Goal: Information Seeking & Learning: Learn about a topic

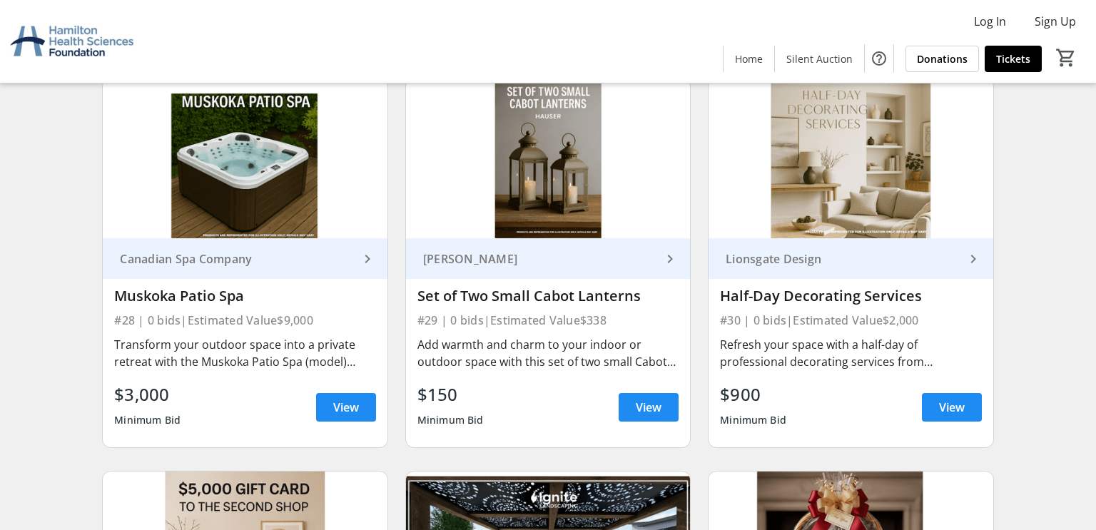
scroll to position [3826, 0]
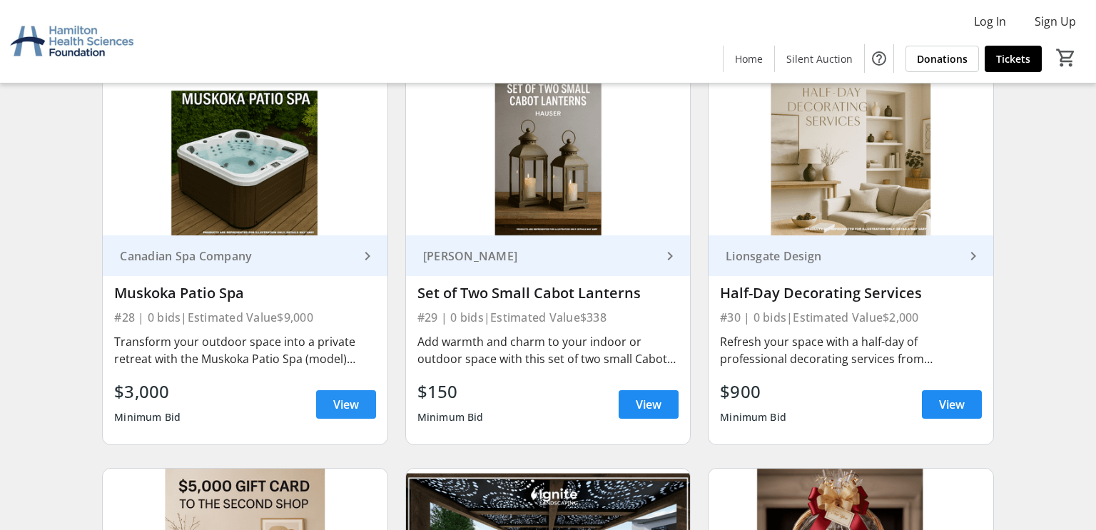
click at [354, 401] on span "View" at bounding box center [346, 404] width 26 height 17
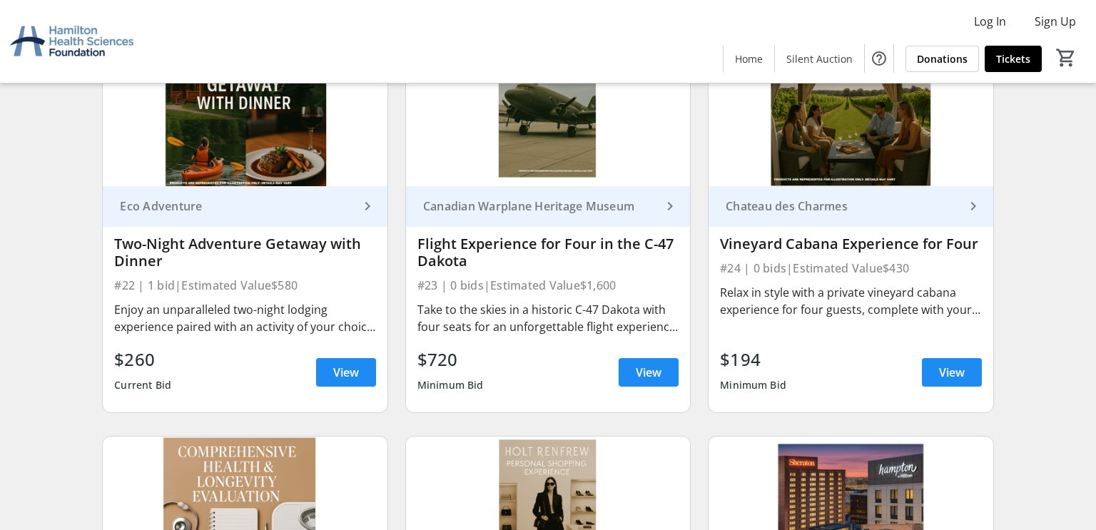
scroll to position [3054, 0]
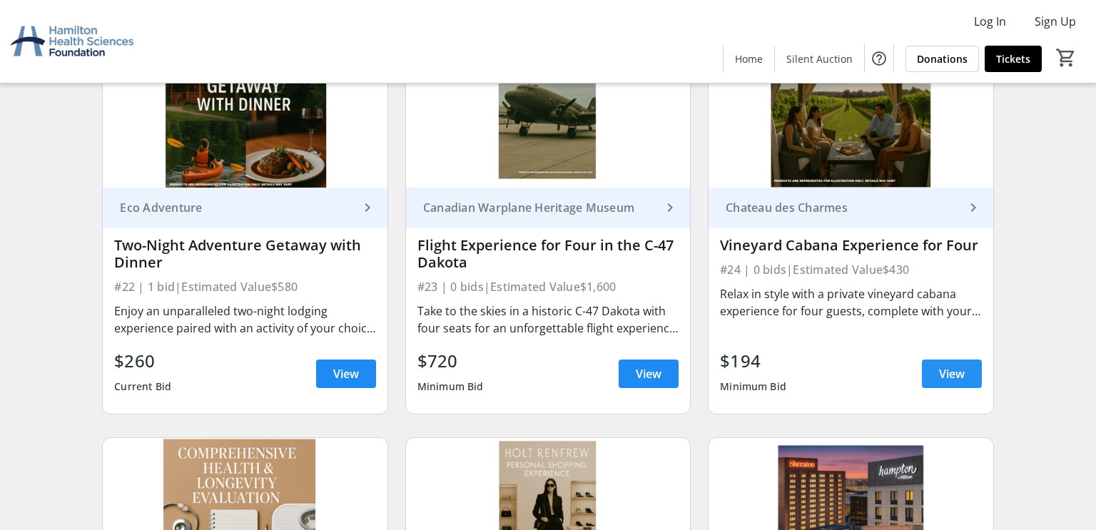
click at [942, 371] on span "View" at bounding box center [952, 373] width 26 height 17
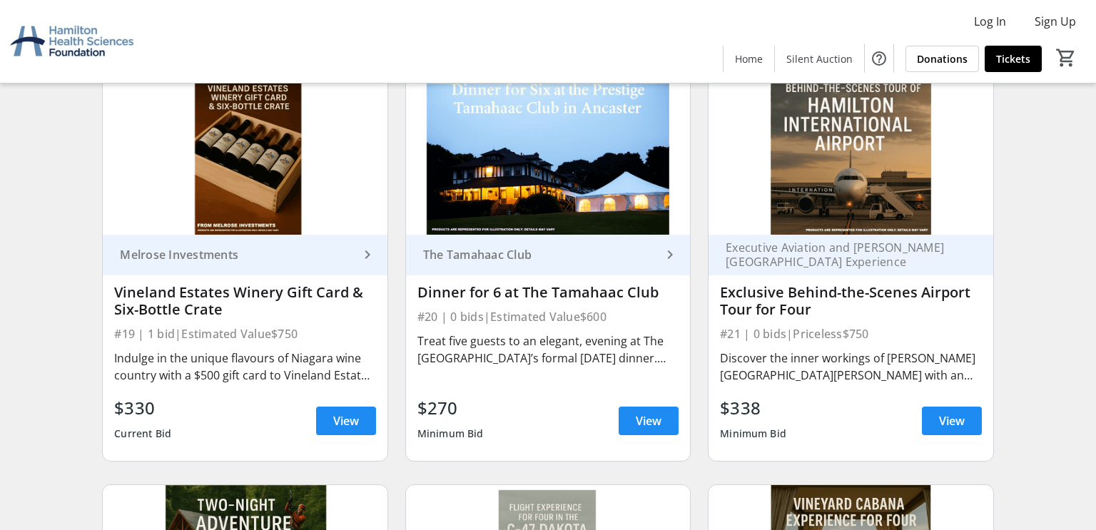
scroll to position [2591, 0]
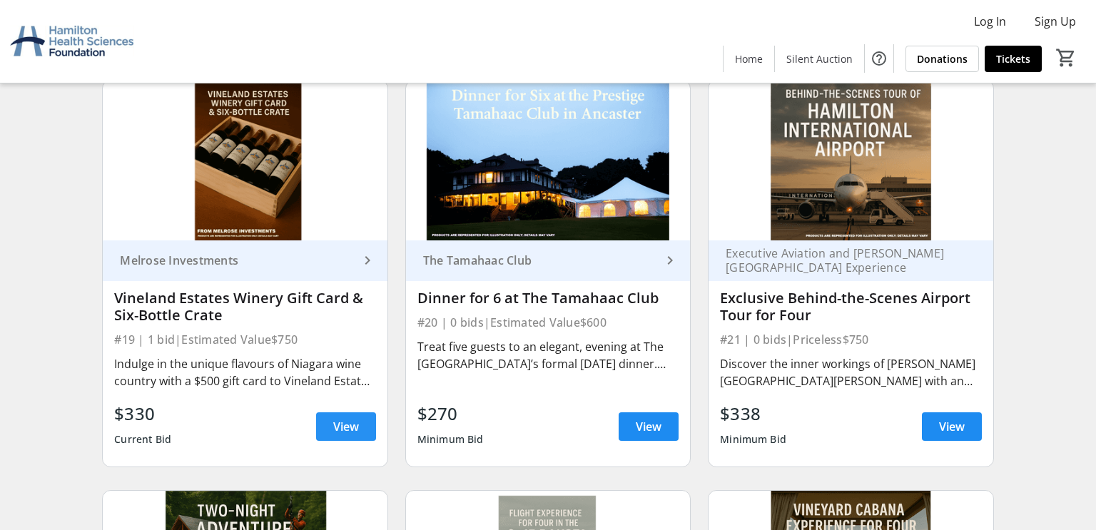
click at [340, 439] on span at bounding box center [346, 426] width 60 height 34
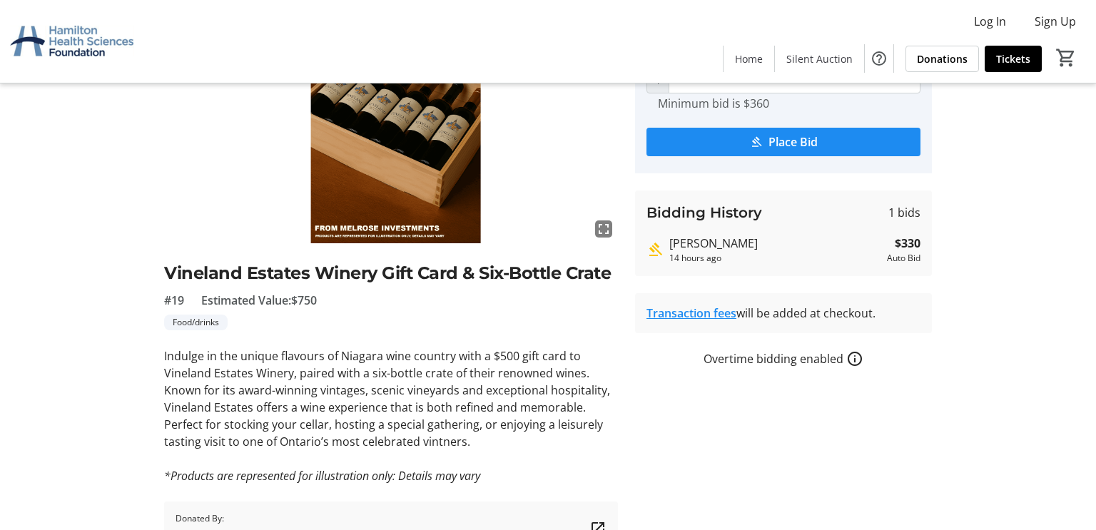
scroll to position [148, 0]
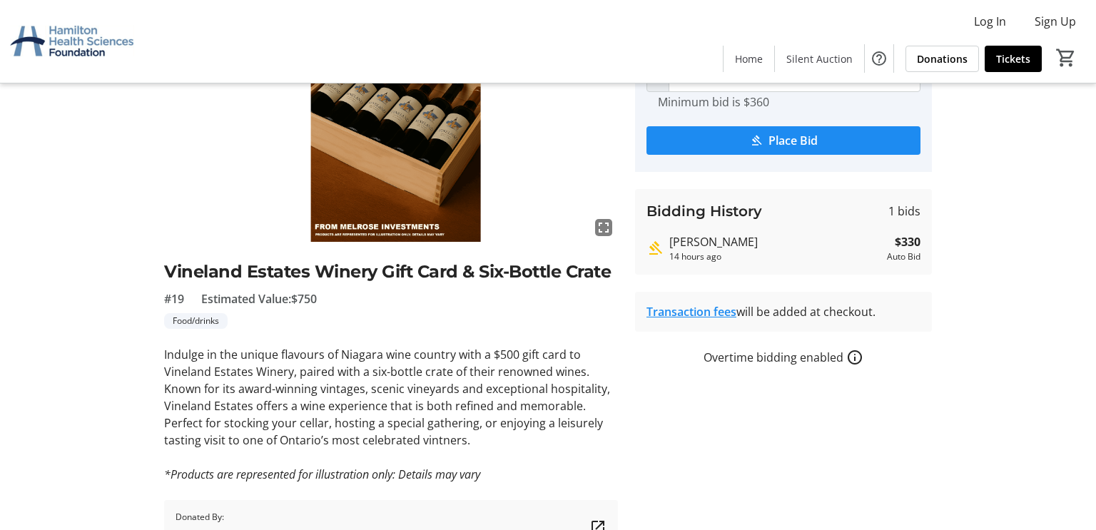
click at [77, 399] on div "fullscreen Vineland Estates Winery Gift Card & Six-Bottle Crate #19 Estimated V…" at bounding box center [548, 270] width 942 height 568
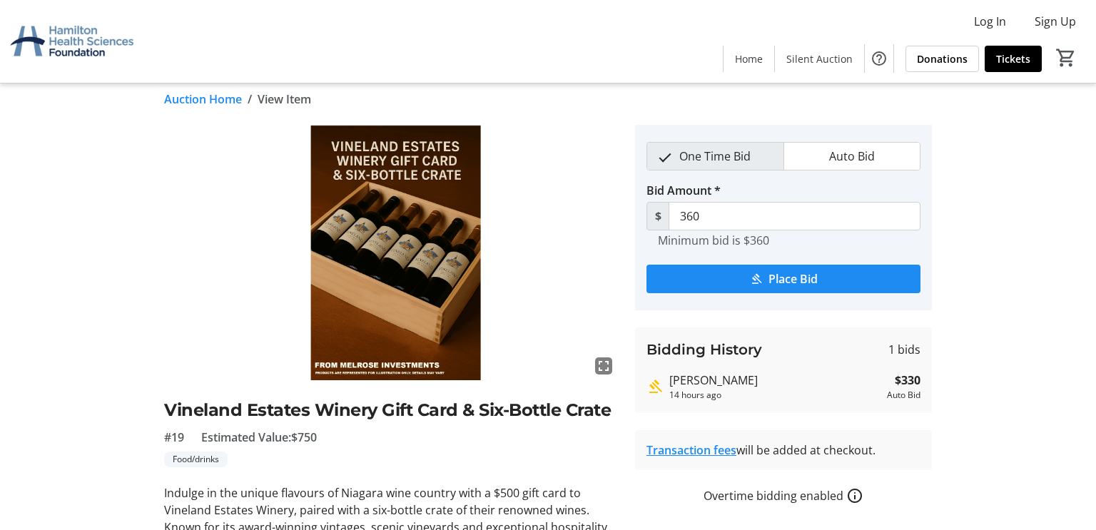
scroll to position [0, 0]
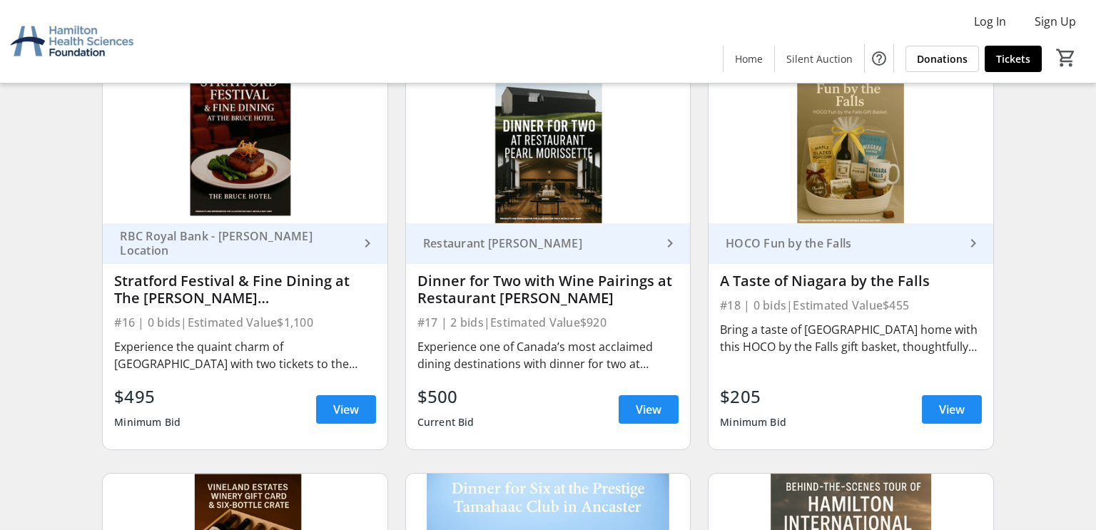
scroll to position [2196, 0]
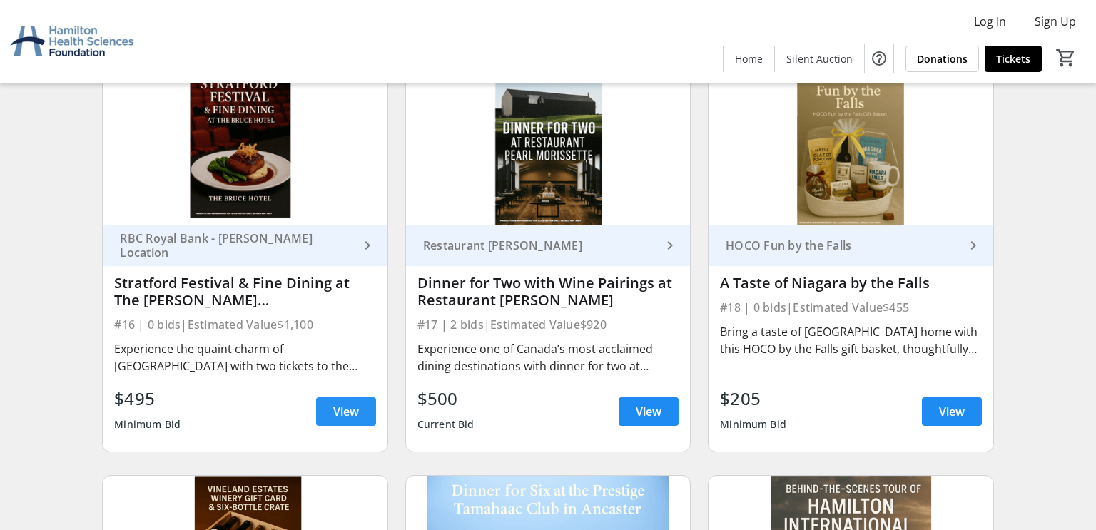
click at [333, 407] on span "View" at bounding box center [346, 411] width 26 height 17
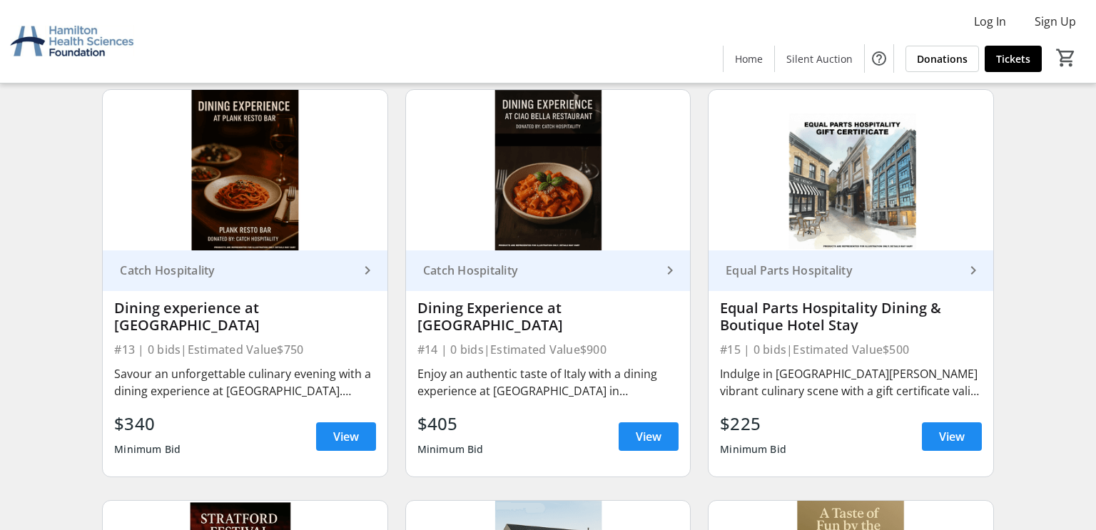
scroll to position [1765, 0]
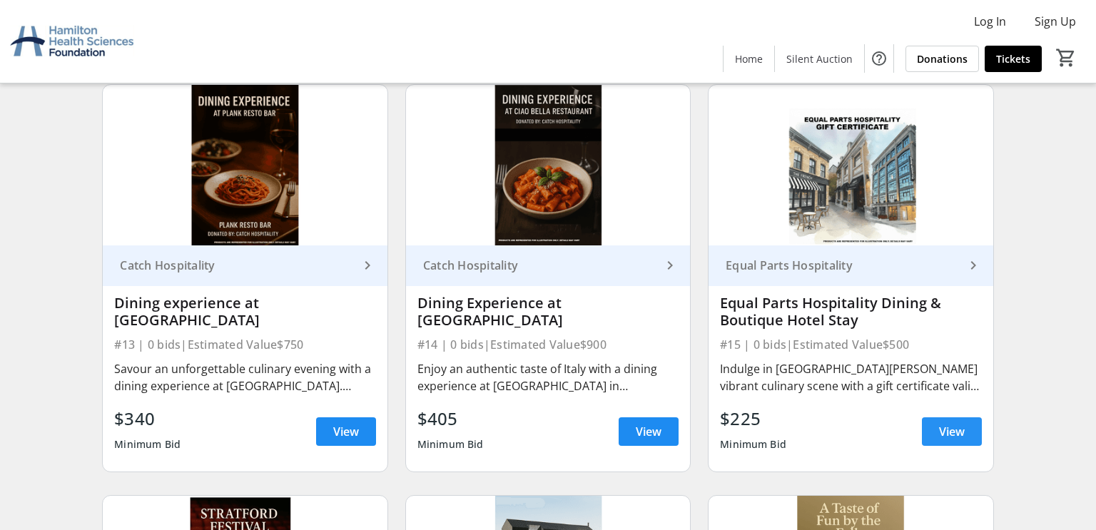
click at [944, 434] on span "View" at bounding box center [952, 431] width 26 height 17
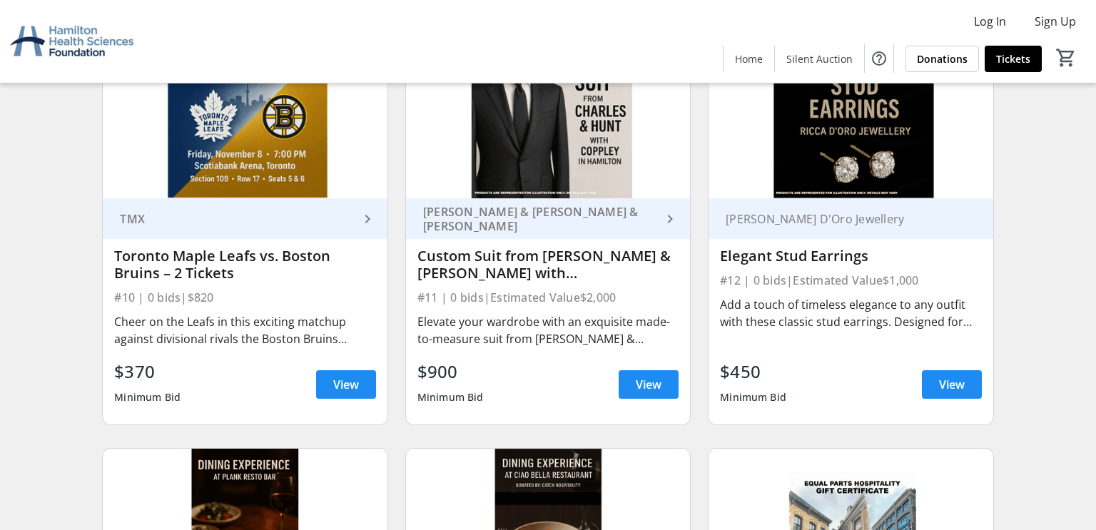
scroll to position [1400, 0]
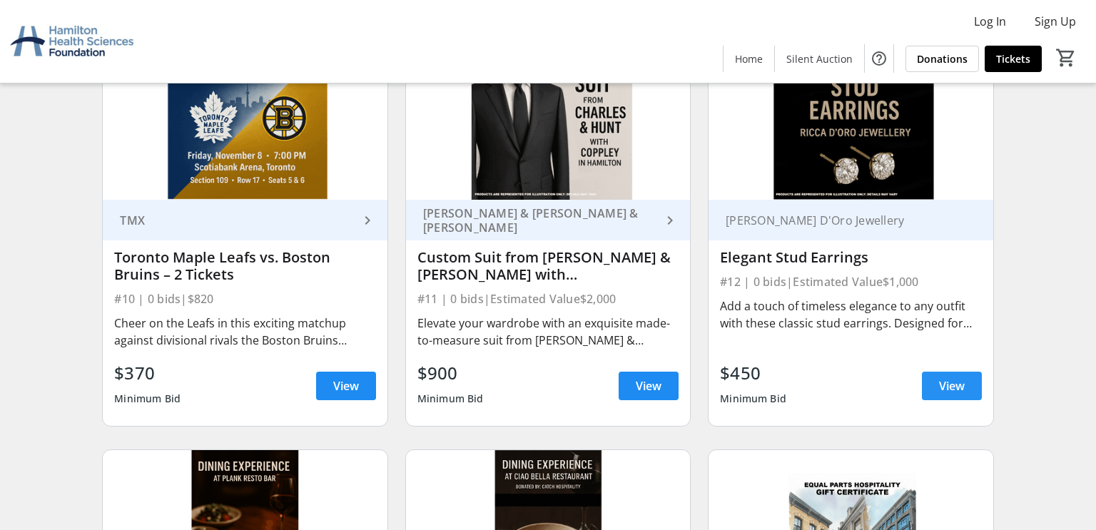
click at [940, 385] on span "View" at bounding box center [952, 385] width 26 height 17
